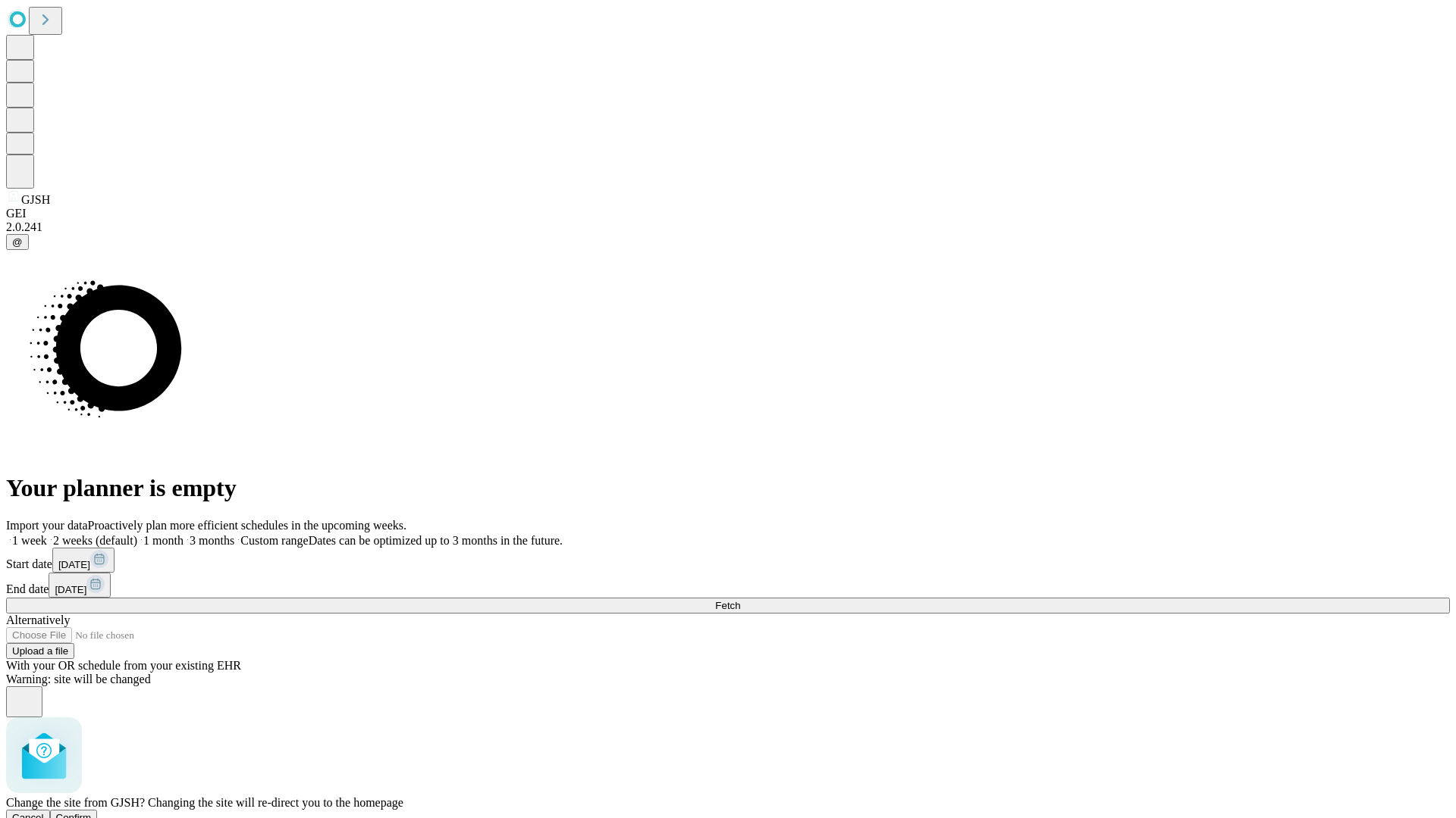
click at [91, 812] on span "Confirm" at bounding box center [74, 817] width 36 height 11
click at [47, 534] on label "1 week" at bounding box center [26, 540] width 41 height 13
click at [740, 600] on span "Fetch" at bounding box center [727, 605] width 25 height 11
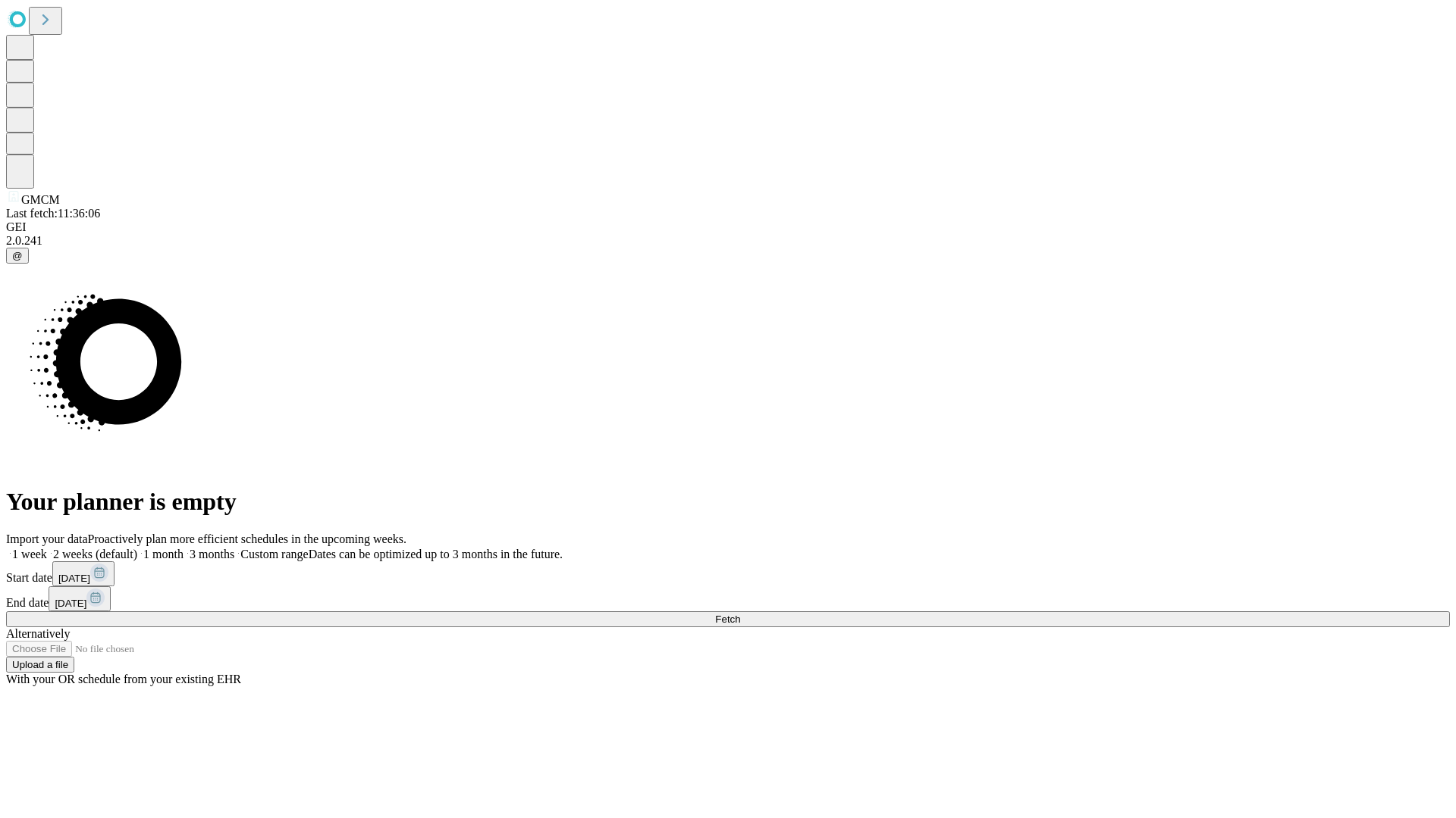
click at [740, 614] on span "Fetch" at bounding box center [727, 619] width 25 height 11
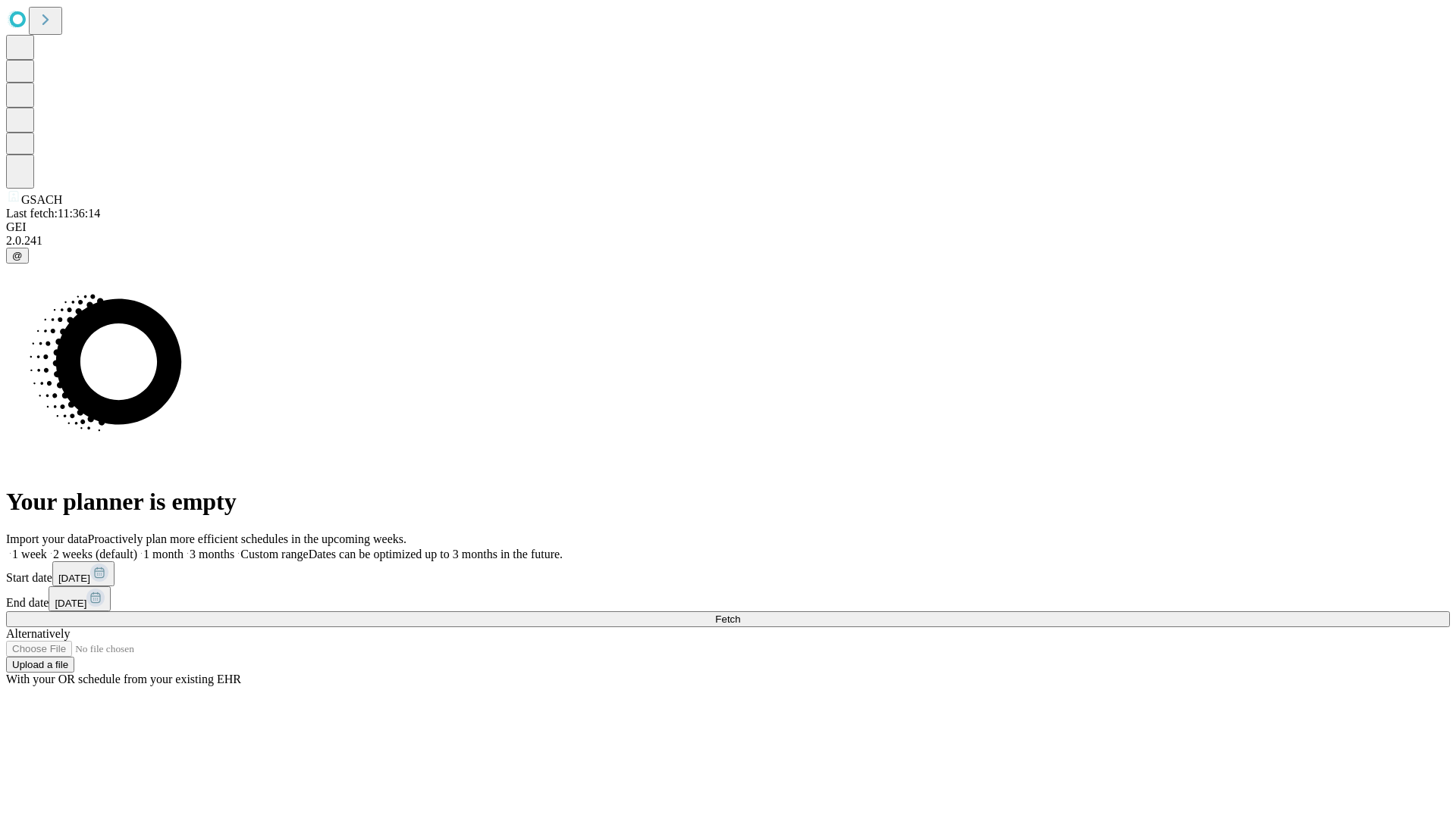
click at [47, 548] on label "1 week" at bounding box center [26, 554] width 41 height 13
click at [740, 614] on span "Fetch" at bounding box center [727, 619] width 25 height 11
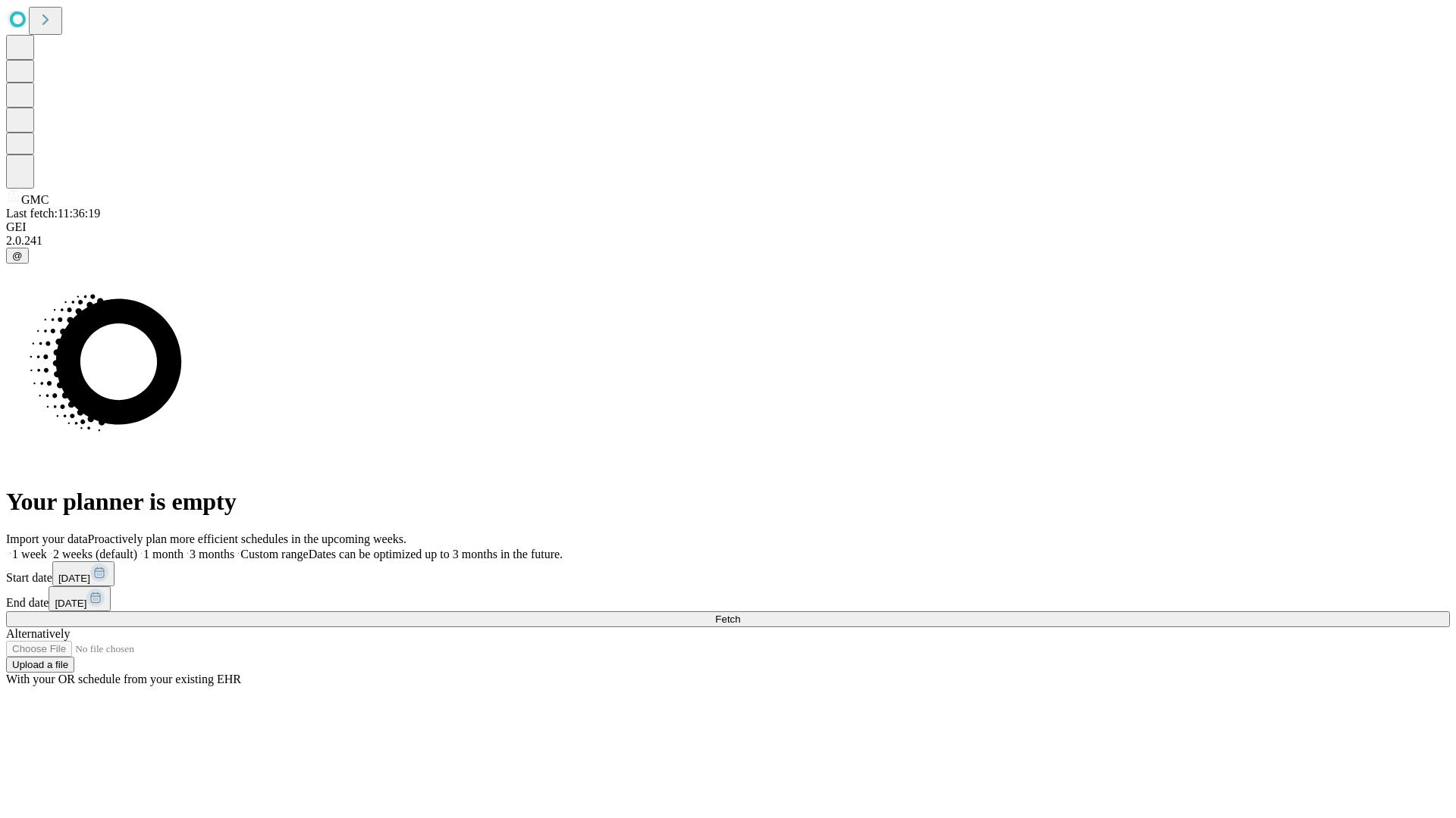
click at [47, 548] on label "1 week" at bounding box center [26, 554] width 41 height 13
click at [740, 614] on span "Fetch" at bounding box center [727, 619] width 25 height 11
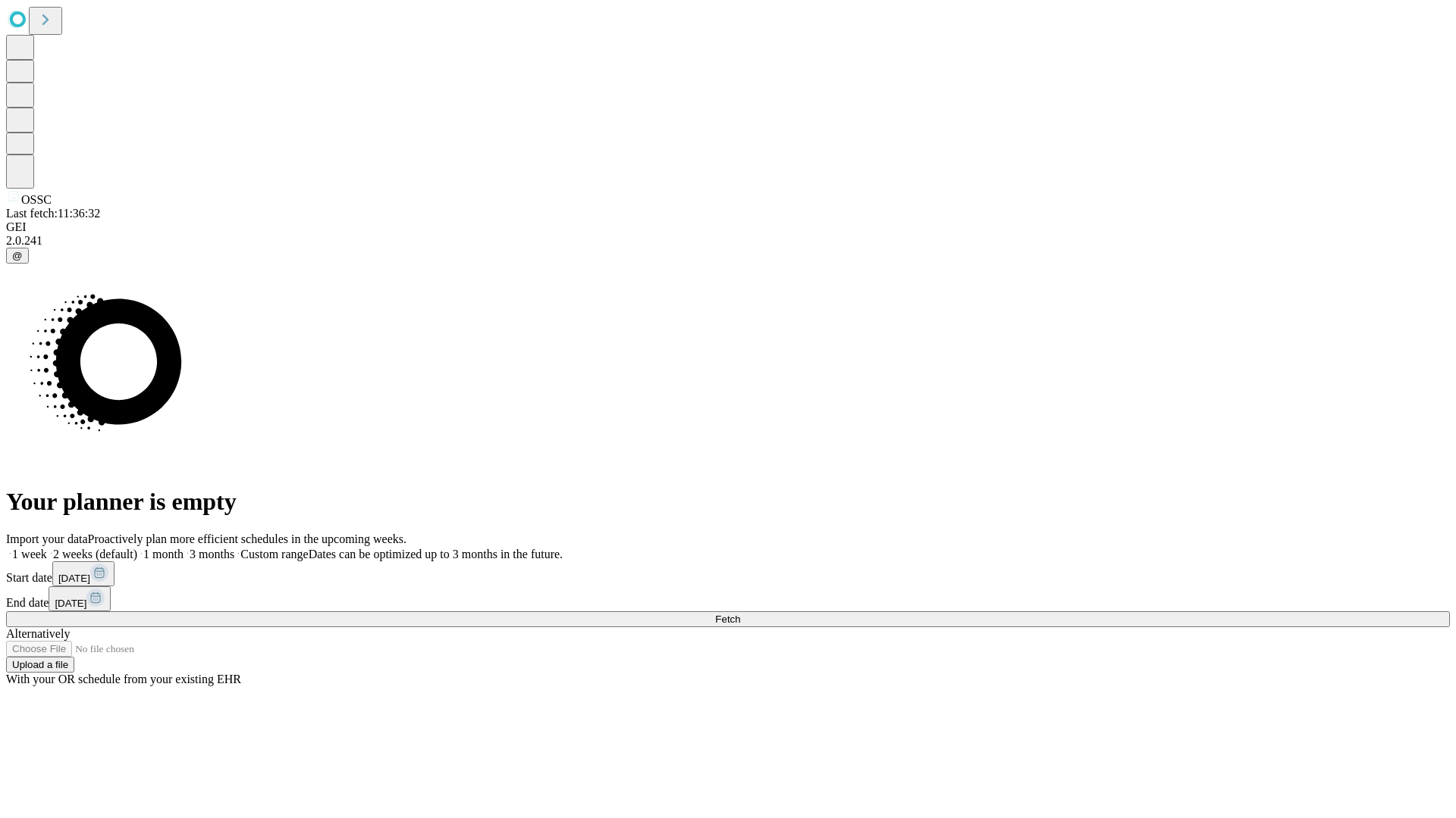
click at [47, 548] on label "1 week" at bounding box center [26, 554] width 41 height 13
click at [740, 614] on span "Fetch" at bounding box center [727, 619] width 25 height 11
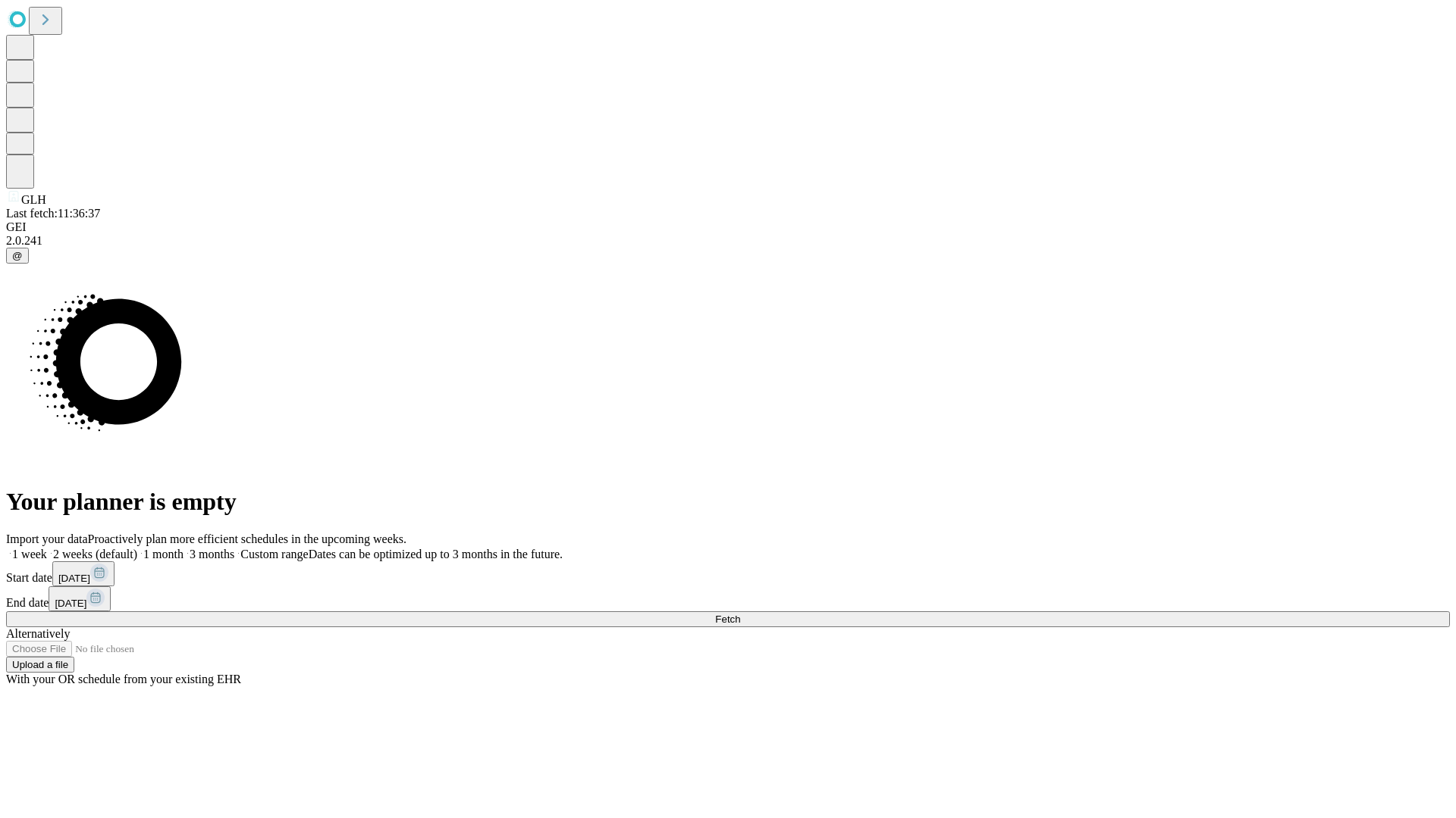
click at [47, 548] on label "1 week" at bounding box center [26, 554] width 41 height 13
click at [740, 614] on span "Fetch" at bounding box center [727, 619] width 25 height 11
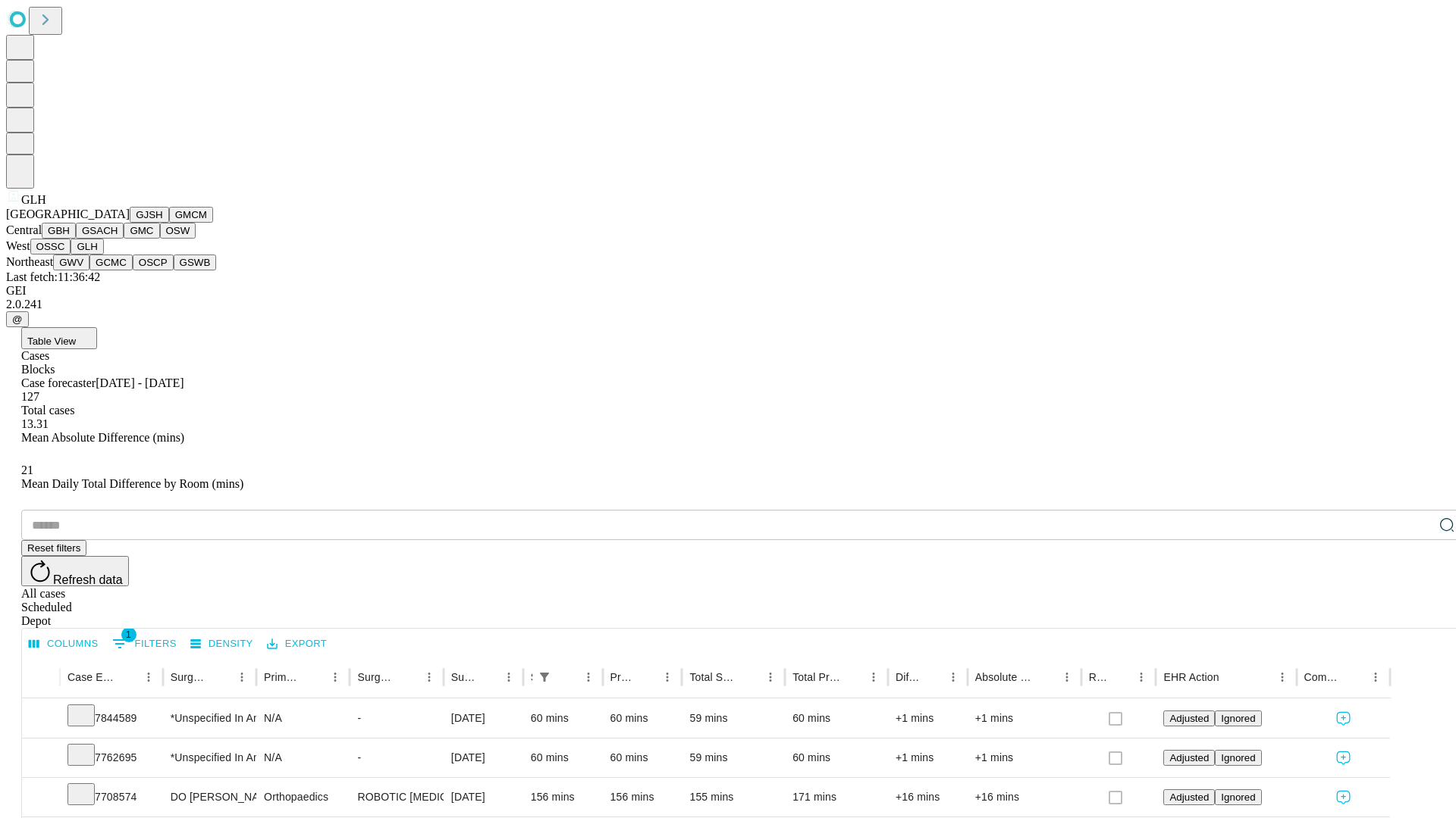
click at [89, 271] on button "GWV" at bounding box center [71, 263] width 37 height 16
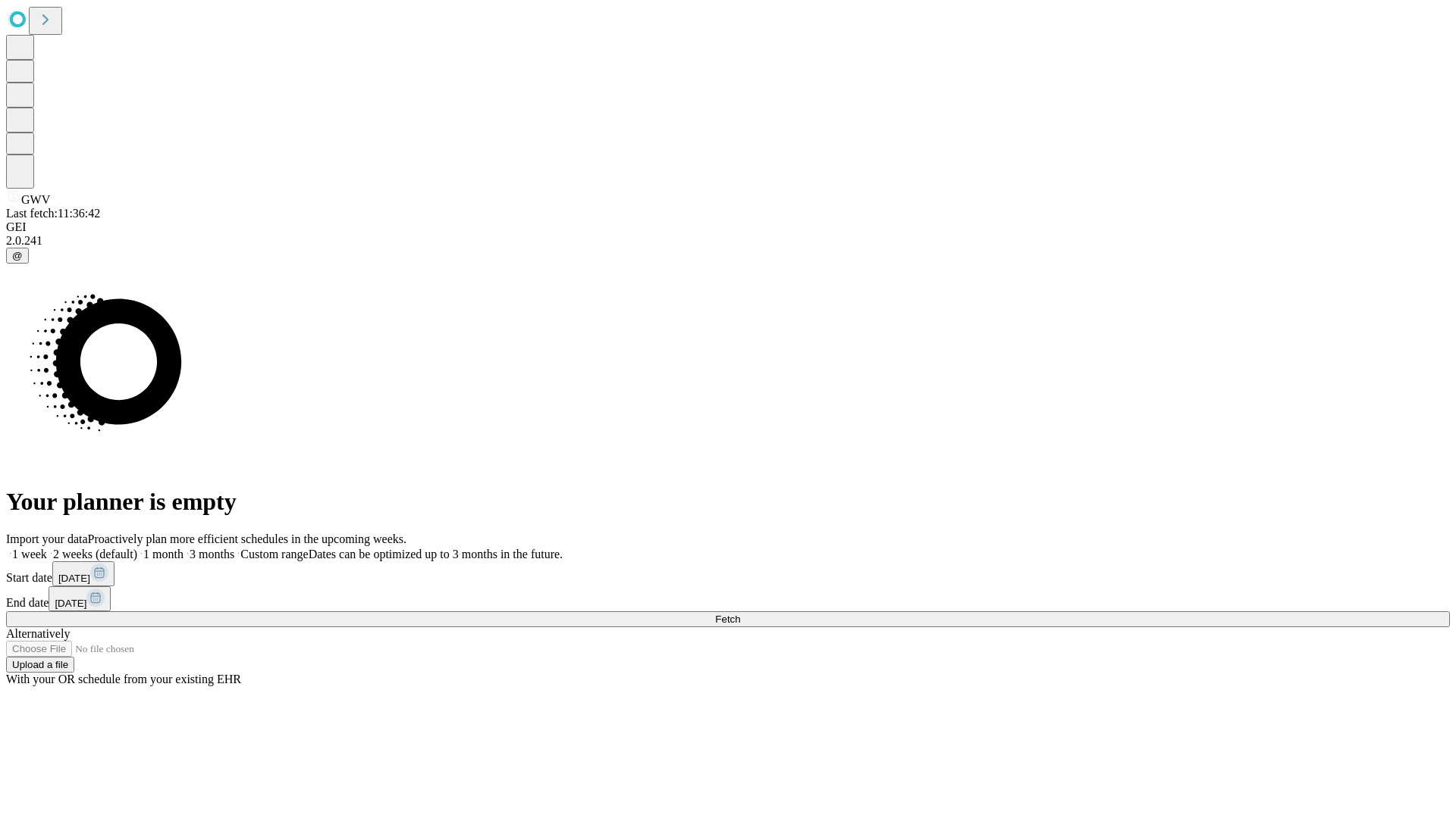
click at [47, 548] on label "1 week" at bounding box center [26, 554] width 41 height 13
click at [740, 614] on span "Fetch" at bounding box center [727, 619] width 25 height 11
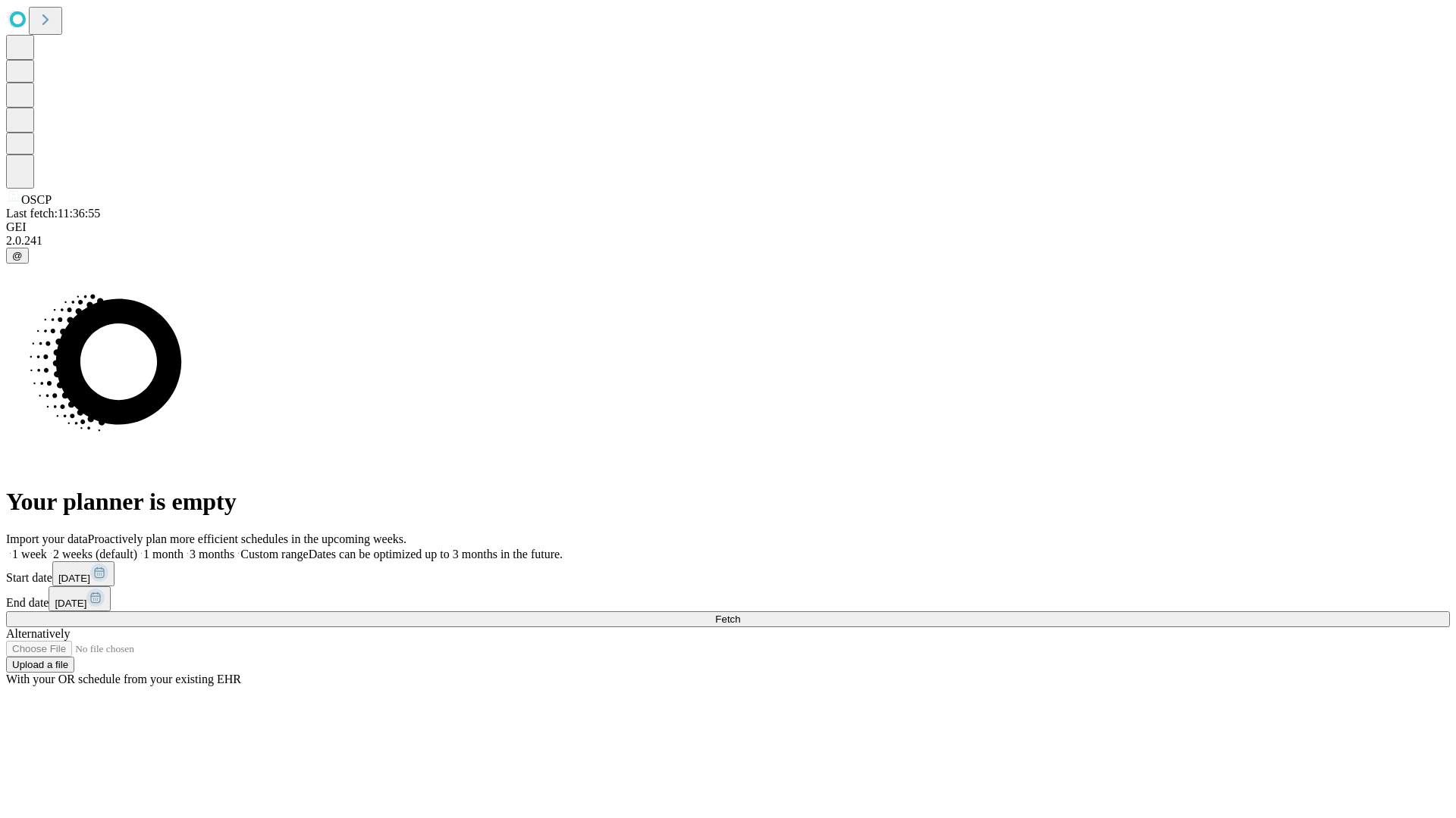
click at [740, 614] on span "Fetch" at bounding box center [727, 619] width 25 height 11
